Goal: Task Accomplishment & Management: Manage account settings

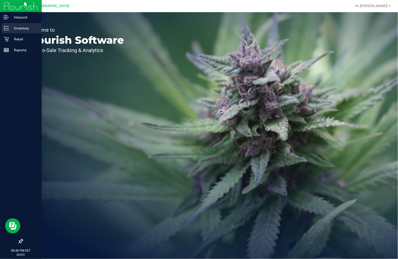
click at [11, 31] on p "Inventory" at bounding box center [24, 28] width 30 height 6
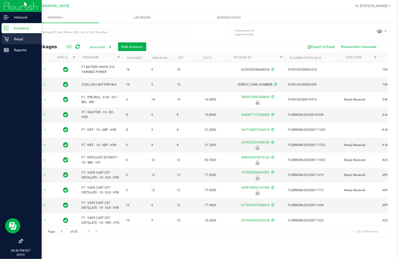
click at [8, 36] on div "Retail" at bounding box center [22, 39] width 40 height 10
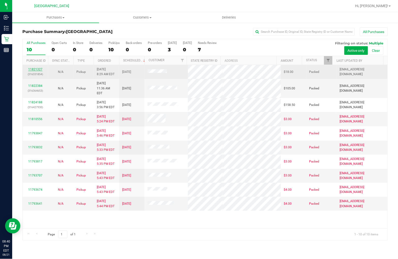
click at [32, 70] on link "11821327" at bounding box center [35, 70] width 14 height 4
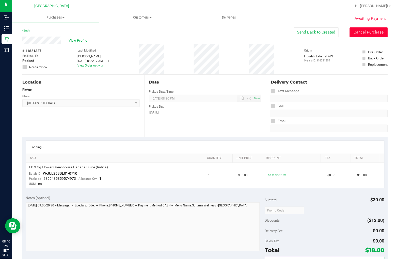
click at [362, 35] on button "Cancel Purchase" at bounding box center [369, 32] width 38 height 10
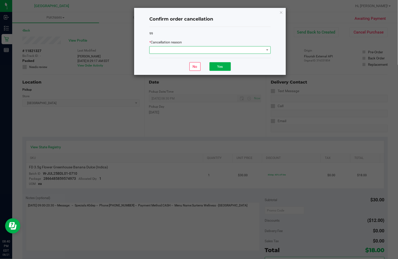
click at [212, 47] on span at bounding box center [207, 49] width 115 height 7
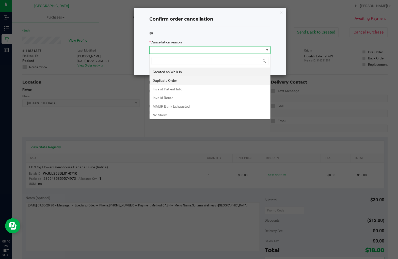
scroll to position [8, 121]
click at [167, 118] on li "No Show" at bounding box center [210, 115] width 121 height 9
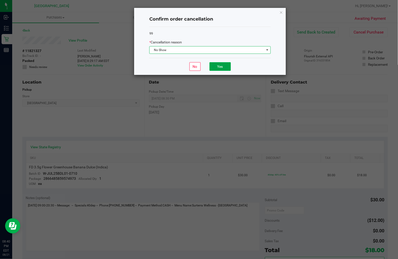
click at [221, 64] on button "Yes" at bounding box center [219, 66] width 21 height 9
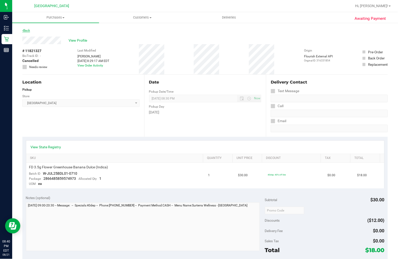
click at [28, 30] on link "Back" at bounding box center [26, 31] width 8 height 4
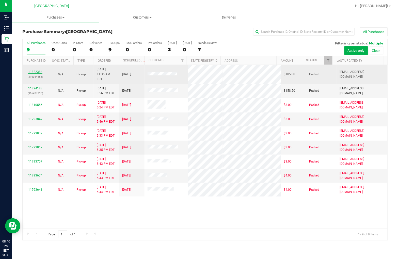
click at [31, 70] on link "11822384" at bounding box center [35, 72] width 14 height 4
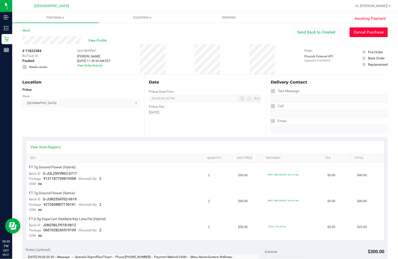
click at [366, 31] on button "Cancel Purchase" at bounding box center [369, 32] width 38 height 10
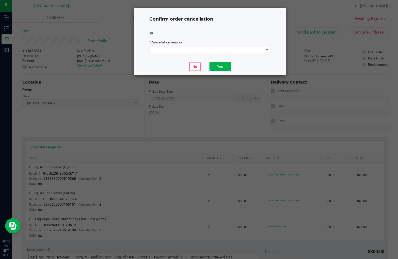
click at [216, 55] on div "99 * Cancellation reason" at bounding box center [209, 42] width 121 height 31
click at [215, 53] on span at bounding box center [207, 49] width 115 height 7
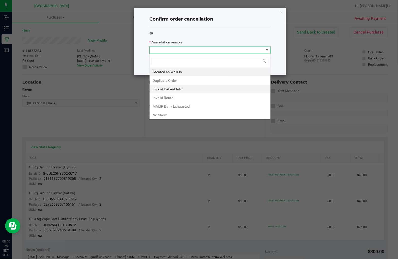
scroll to position [8, 121]
click at [169, 114] on li "No Show" at bounding box center [210, 115] width 121 height 9
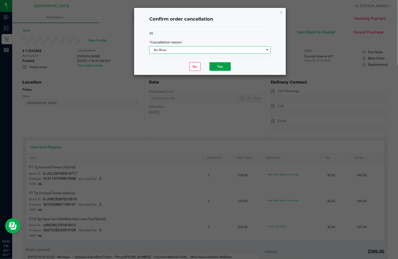
click at [213, 64] on button "Yes" at bounding box center [219, 66] width 21 height 9
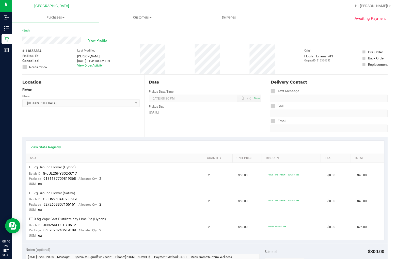
click at [29, 31] on div "Back" at bounding box center [204, 31] width 365 height 9
click at [28, 31] on link "Back" at bounding box center [26, 31] width 8 height 4
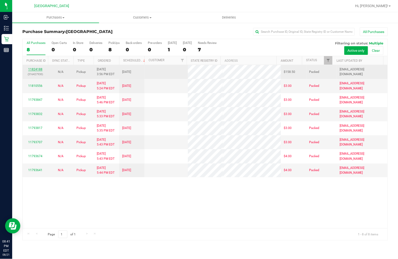
click at [35, 68] on link "11824188" at bounding box center [35, 70] width 14 height 4
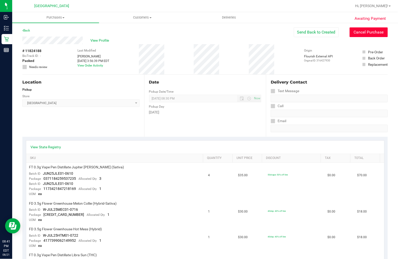
click at [361, 34] on button "Cancel Purchase" at bounding box center [369, 32] width 38 height 10
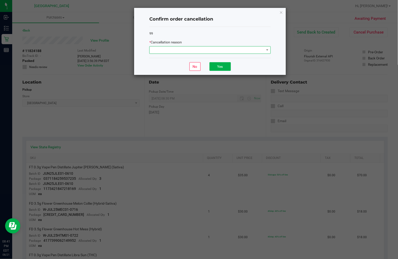
click at [200, 49] on span at bounding box center [207, 49] width 115 height 7
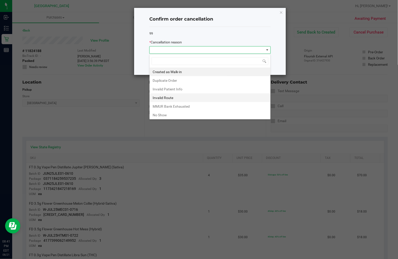
scroll to position [8, 121]
drag, startPoint x: 176, startPoint y: 116, endPoint x: 193, endPoint y: 75, distance: 44.7
click at [176, 116] on li "No Show" at bounding box center [210, 115] width 121 height 9
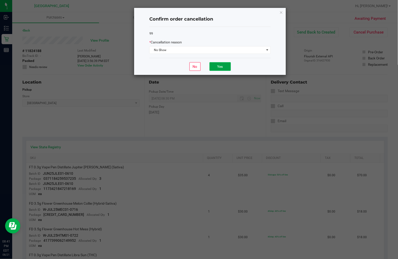
click at [215, 63] on button "Yes" at bounding box center [219, 66] width 21 height 9
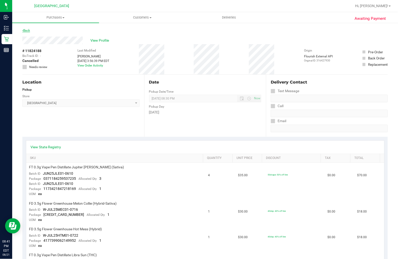
click at [26, 31] on link "Back" at bounding box center [26, 31] width 8 height 4
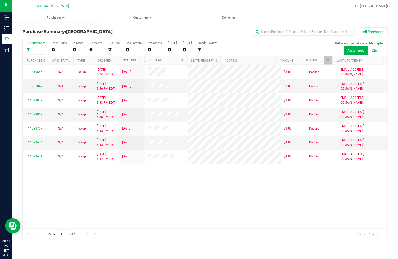
drag, startPoint x: 169, startPoint y: 195, endPoint x: 170, endPoint y: 183, distance: 12.5
click at [169, 195] on div "11810556 N/A Pickup [DATE] 5:24 PM EDT 8/18/2025 $3.00 Packed [EMAIL_ADDRESS][D…" at bounding box center [205, 146] width 365 height 163
click at [328, 60] on span "Filter" at bounding box center [328, 60] width 4 height 4
click at [205, 188] on div "11810556 N/A Pickup [DATE] 5:24 PM EDT 8/18/2025 $3.00 Packed [EMAIL_ADDRESS][D…" at bounding box center [205, 146] width 365 height 163
click at [385, 7] on span "Hi, [PERSON_NAME]!" at bounding box center [371, 6] width 33 height 4
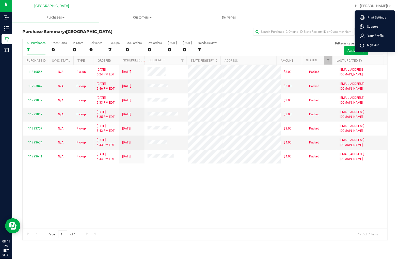
drag, startPoint x: 382, startPoint y: 46, endPoint x: 218, endPoint y: 8, distance: 168.7
click at [382, 46] on li "Sign Out" at bounding box center [375, 44] width 38 height 9
